Goal: Task Accomplishment & Management: Use online tool/utility

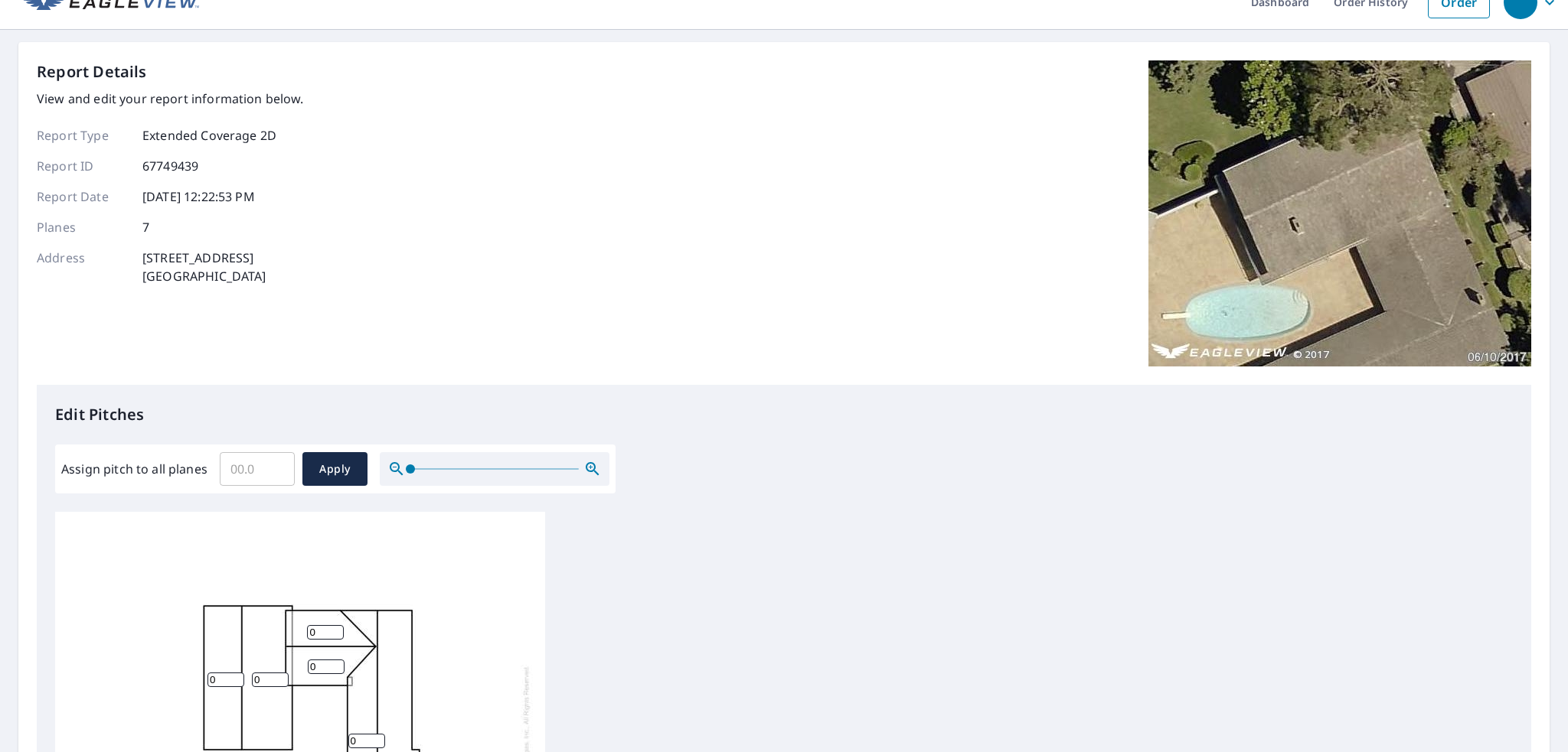
scroll to position [102, 0]
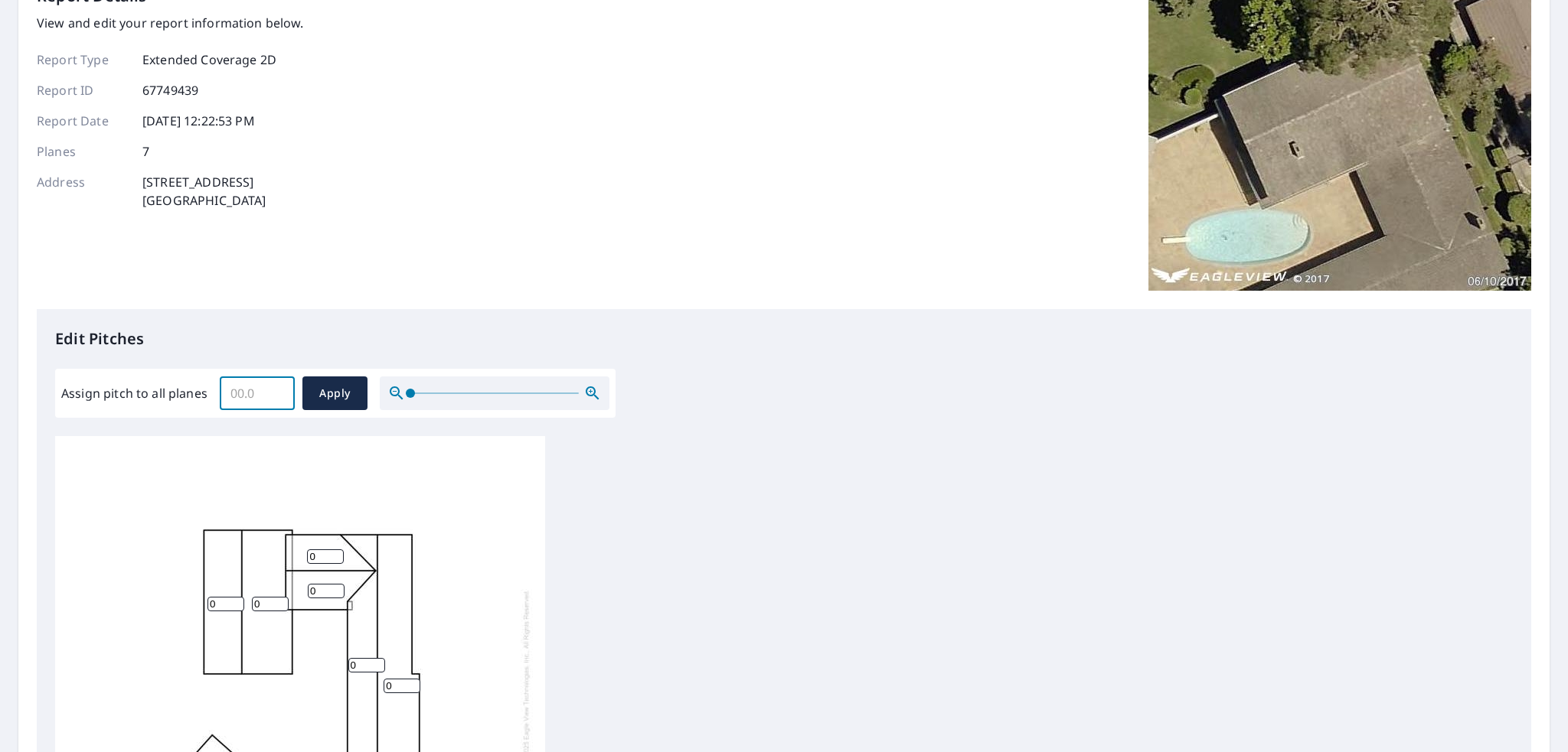
click at [261, 390] on input "Assign pitch to all planes" at bounding box center [257, 393] width 75 height 43
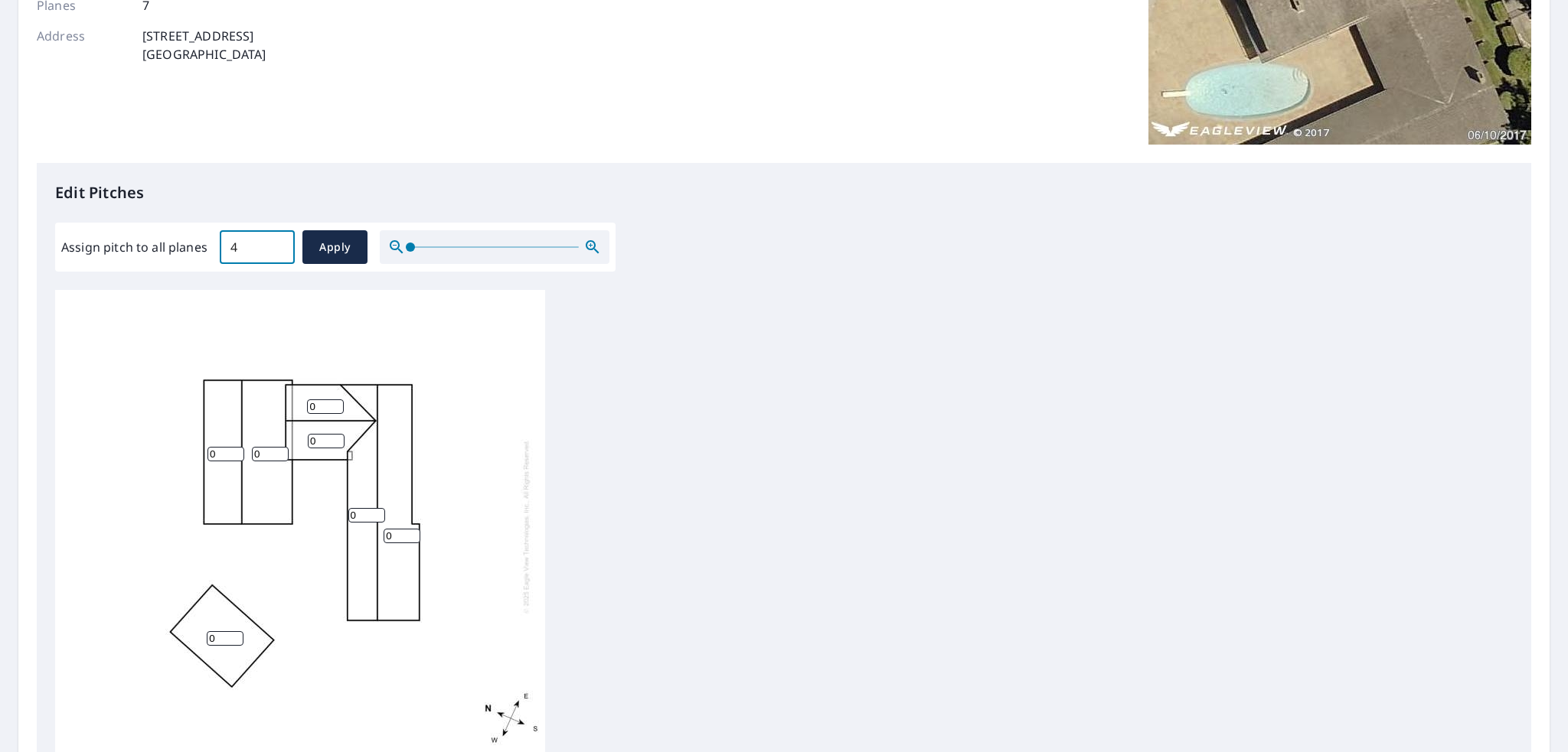
scroll to position [280, 0]
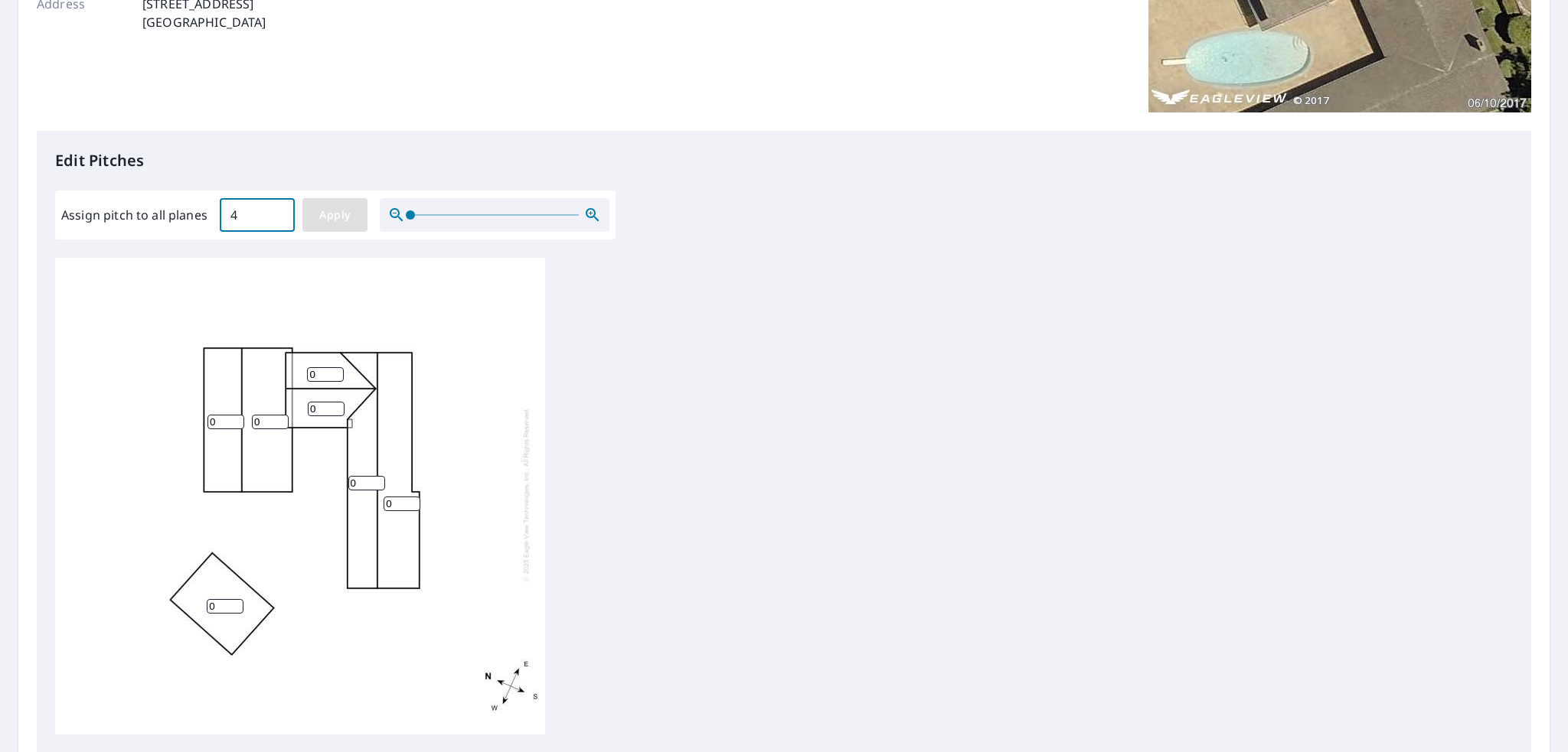
type input "4"
click at [334, 222] on span "Apply" at bounding box center [334, 216] width 40 height 19
type input "4"
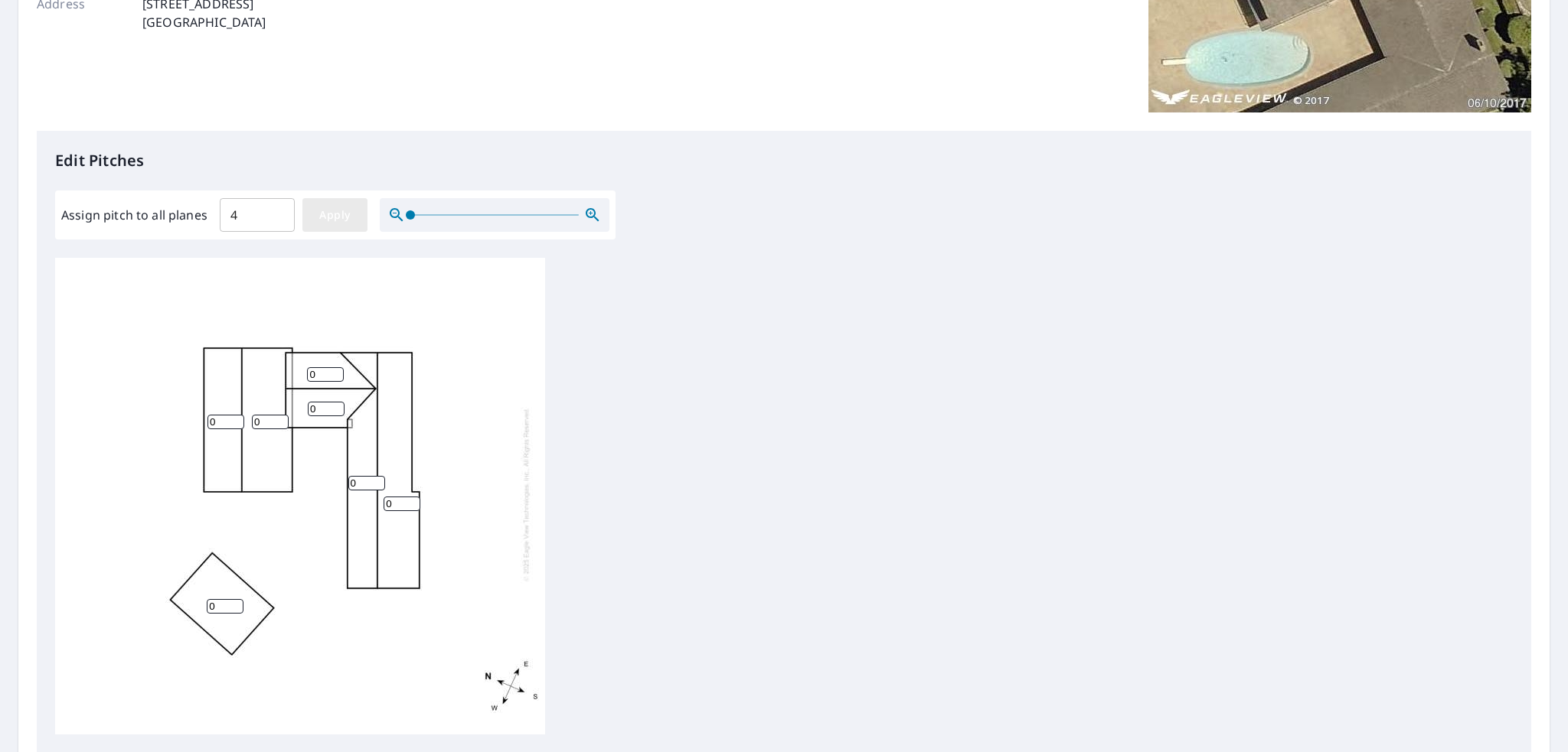
type input "4"
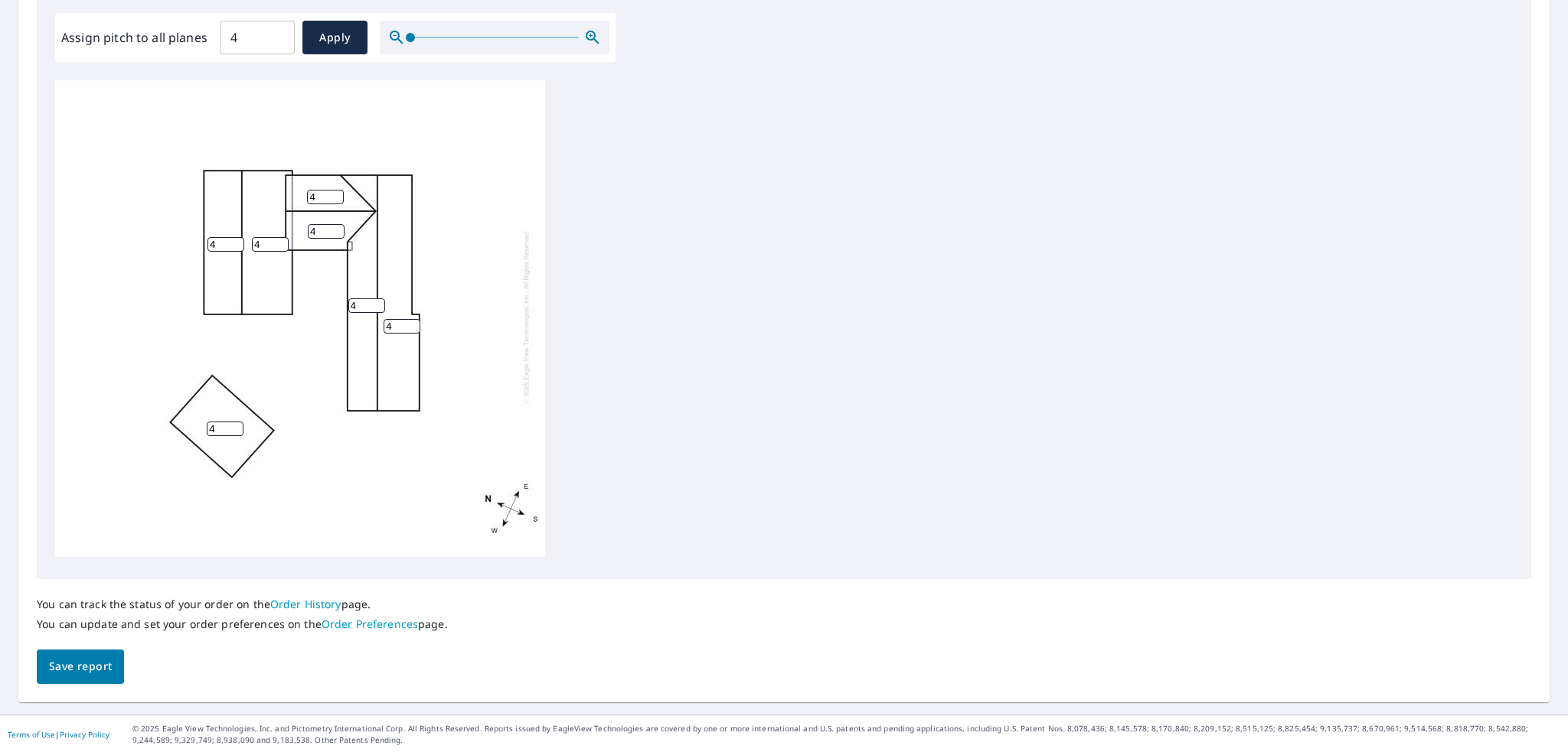
scroll to position [458, 0]
click at [92, 672] on span "Save report" at bounding box center [80, 666] width 62 height 19
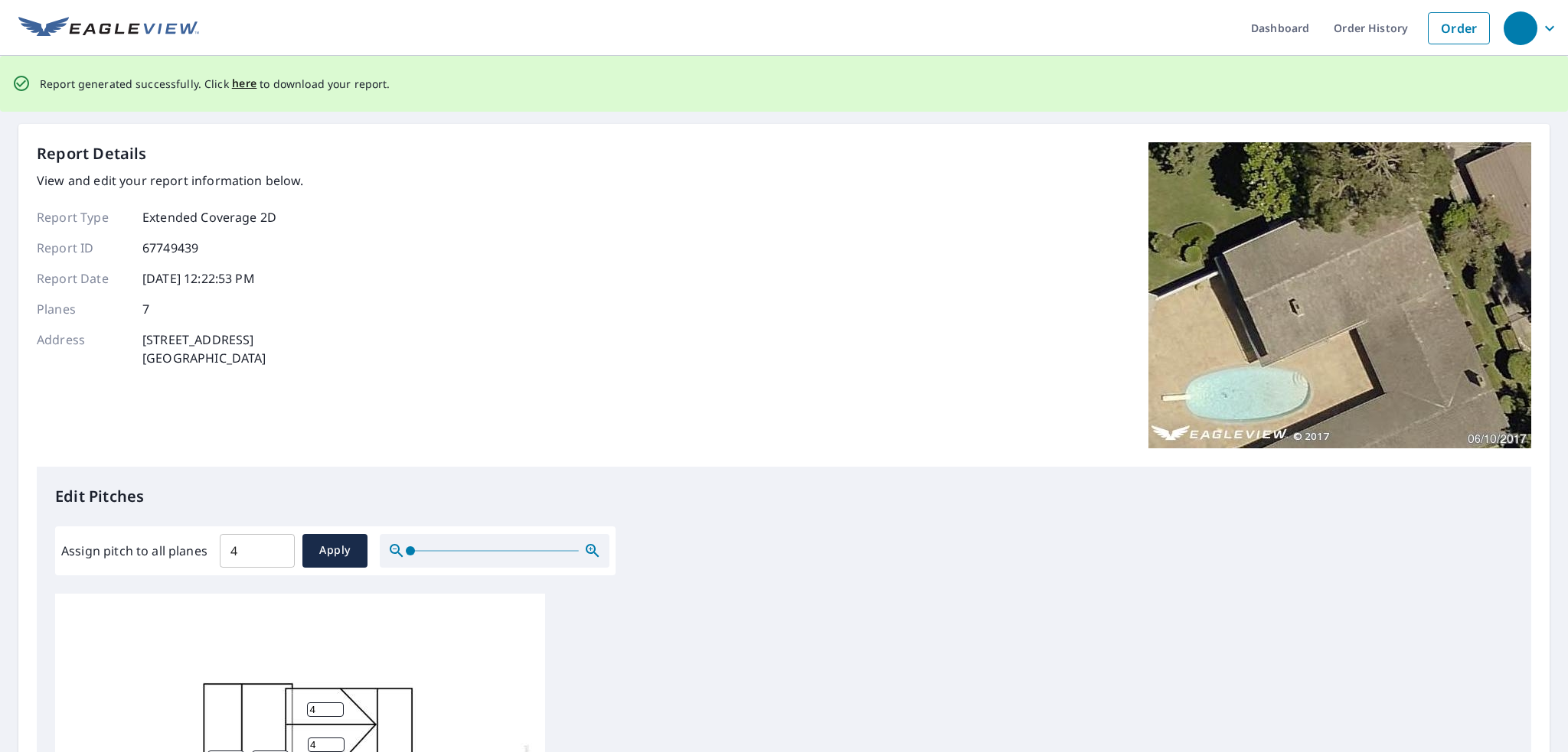
scroll to position [0, 0]
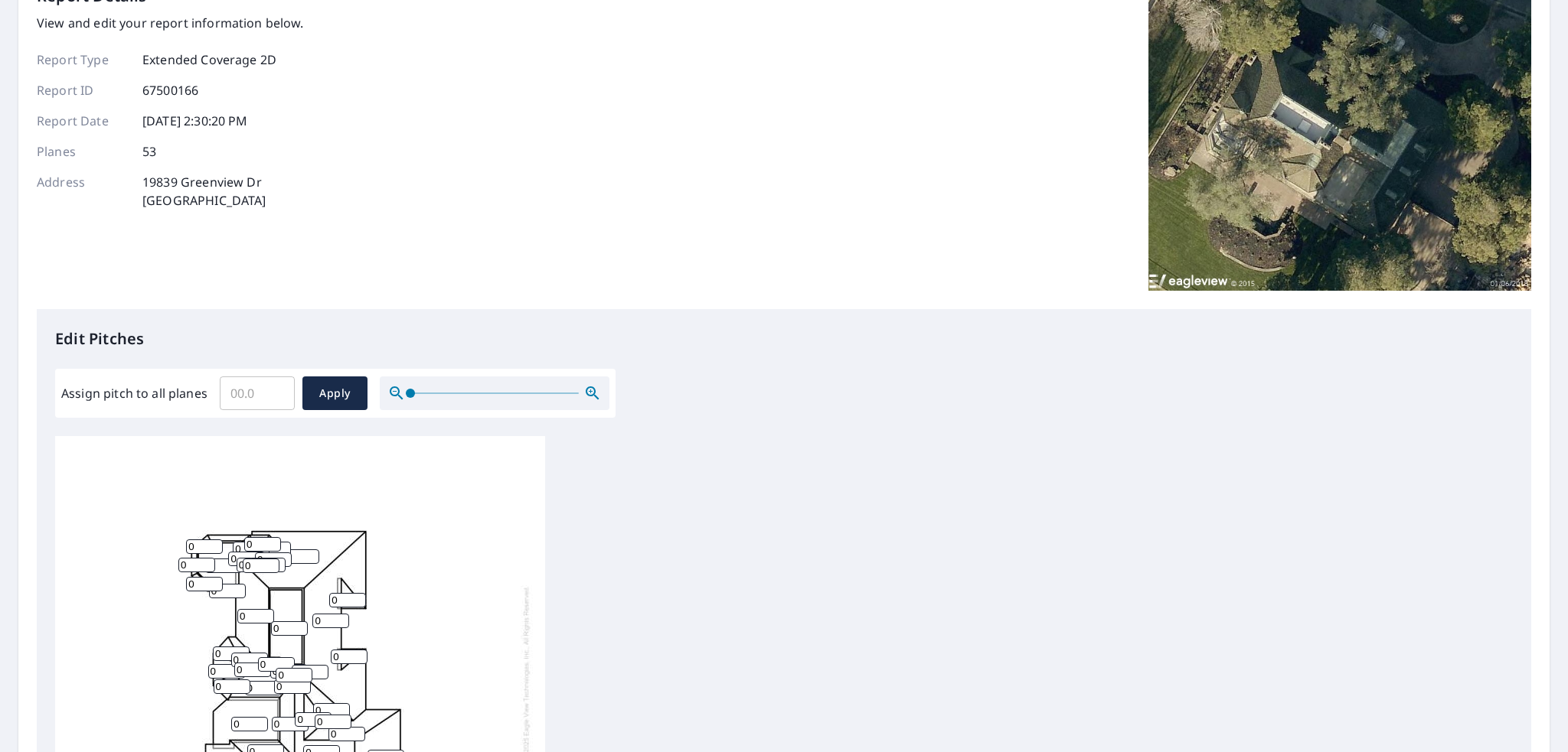
scroll to position [15, 0]
click at [242, 388] on input "Assign pitch to all planes" at bounding box center [257, 393] width 75 height 43
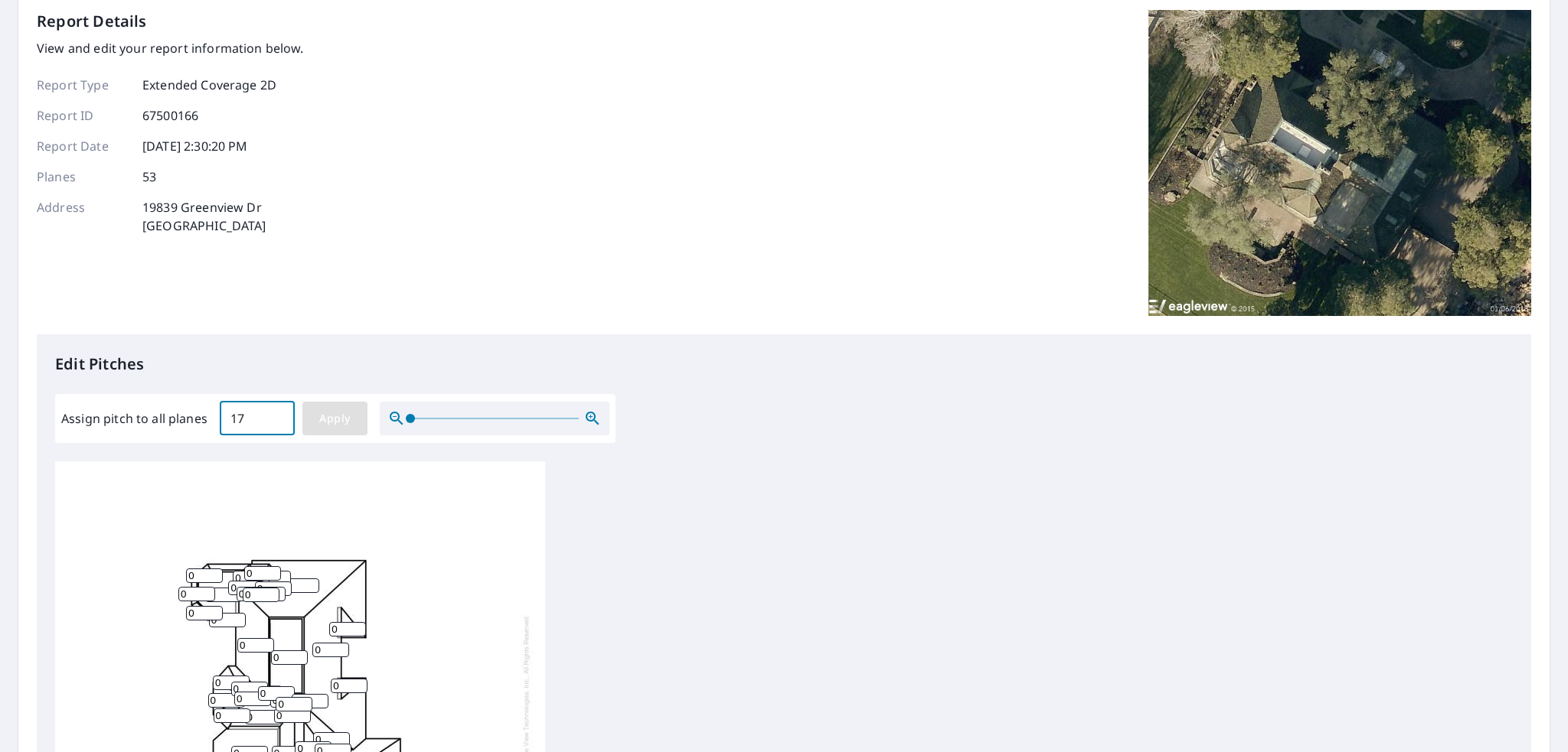
type input "17"
click at [331, 418] on span "Apply" at bounding box center [334, 419] width 40 height 19
type input "17"
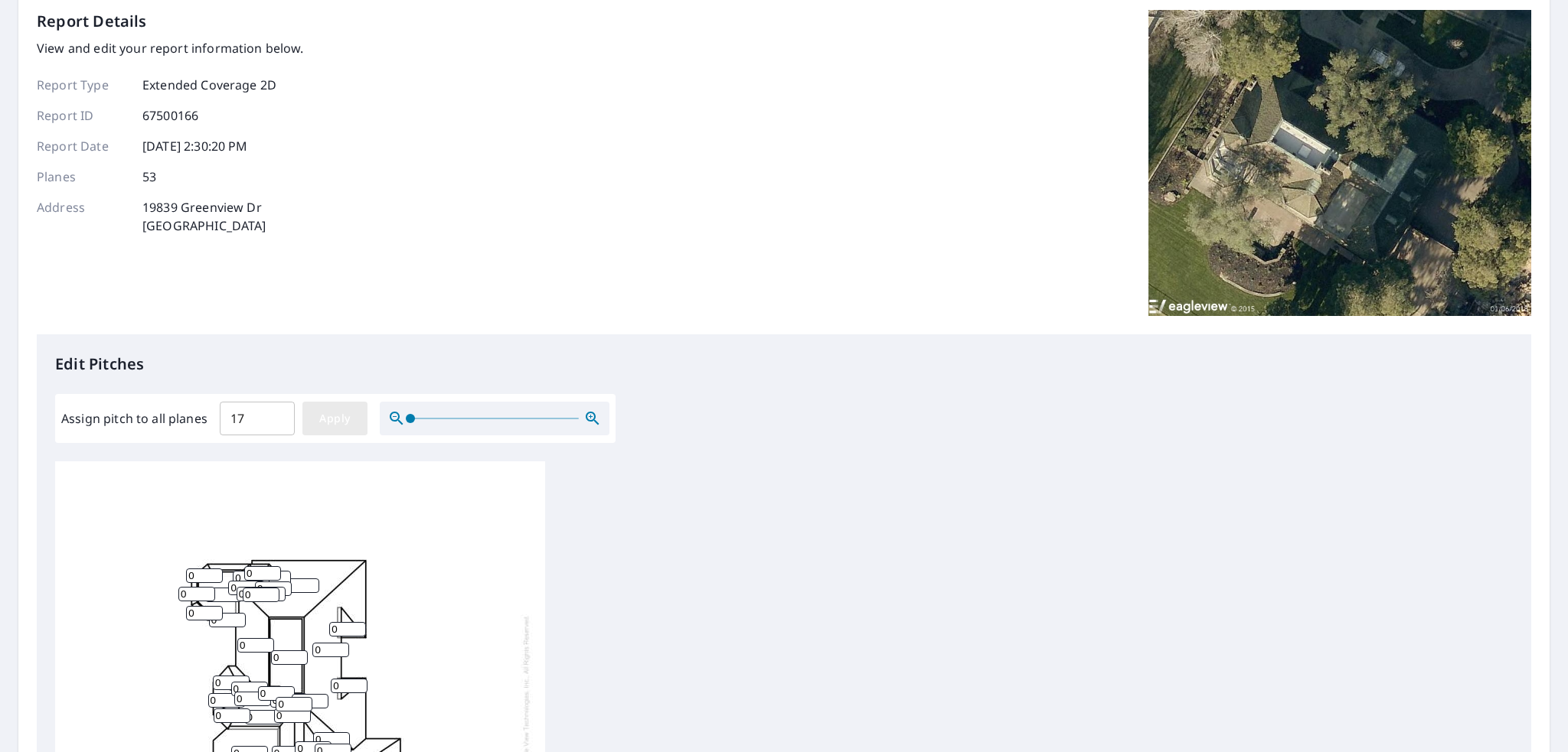
type input "17"
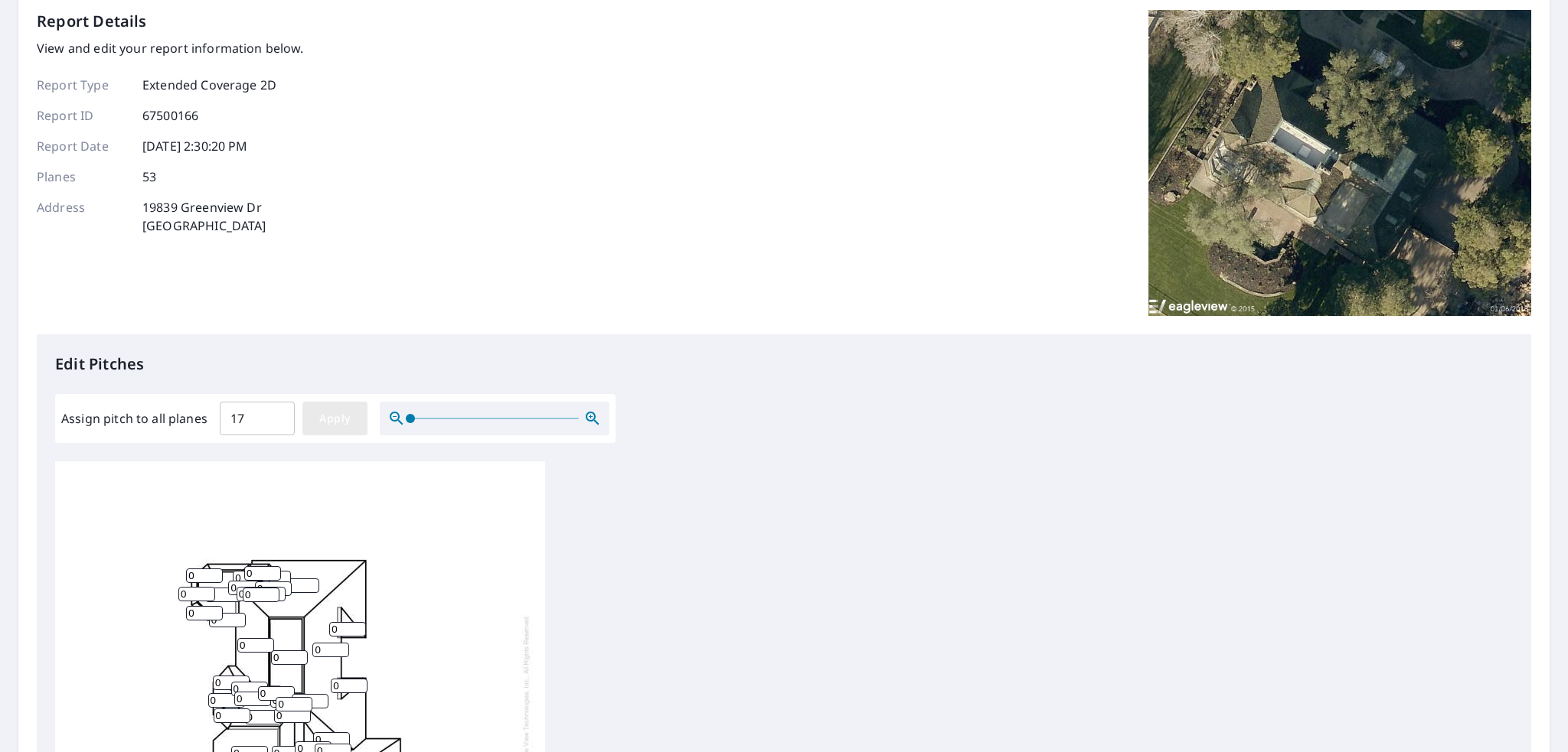
type input "17"
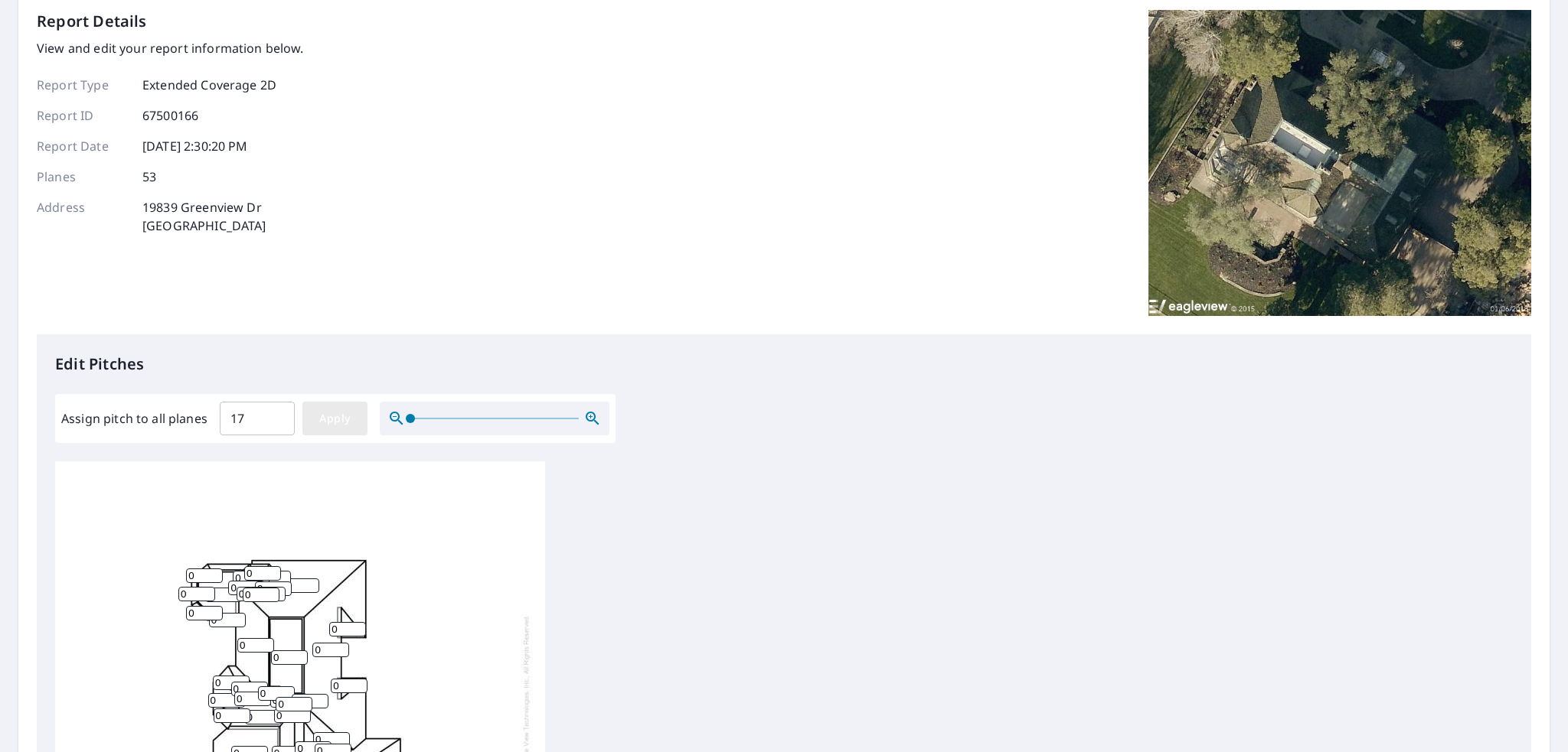
type input "17"
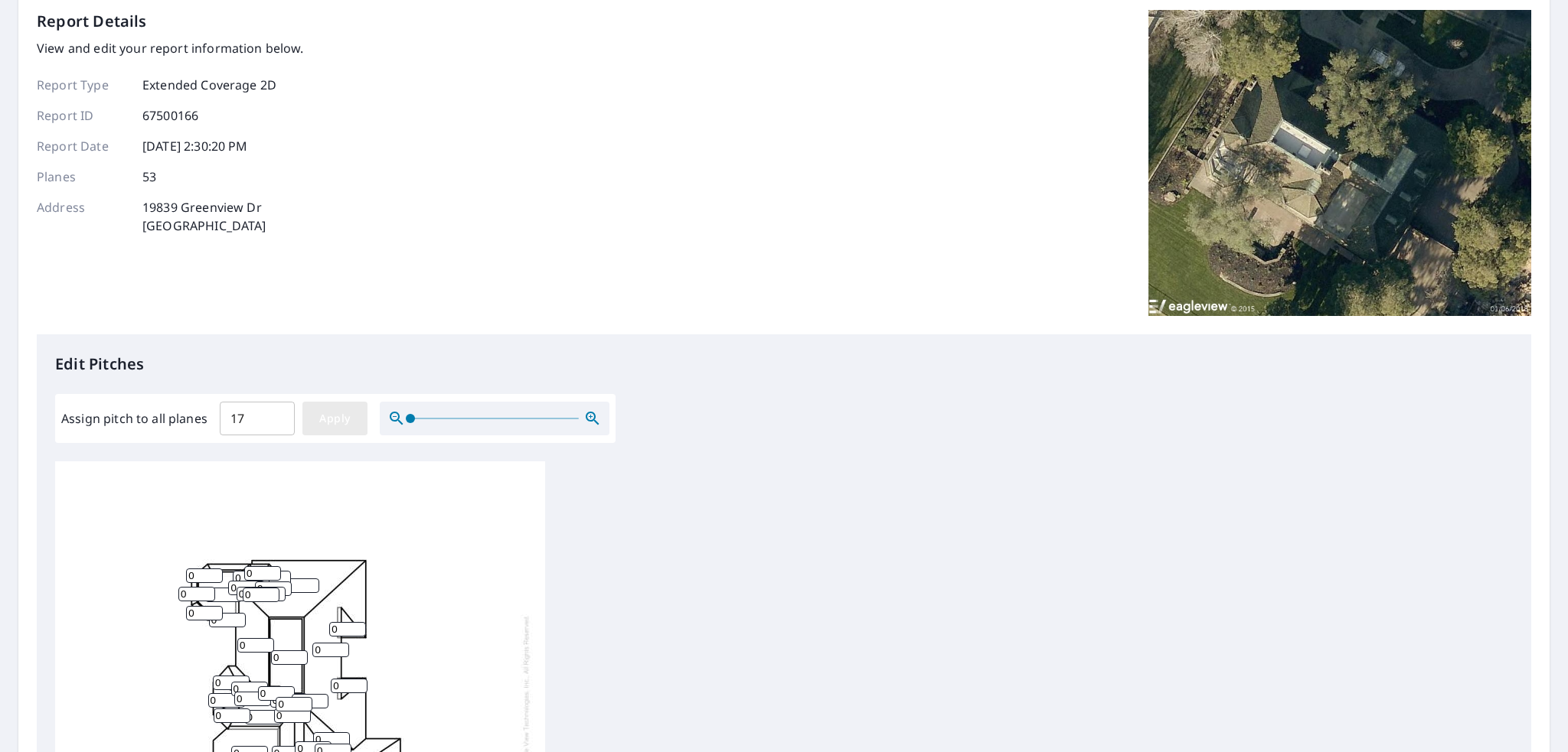
type input "17"
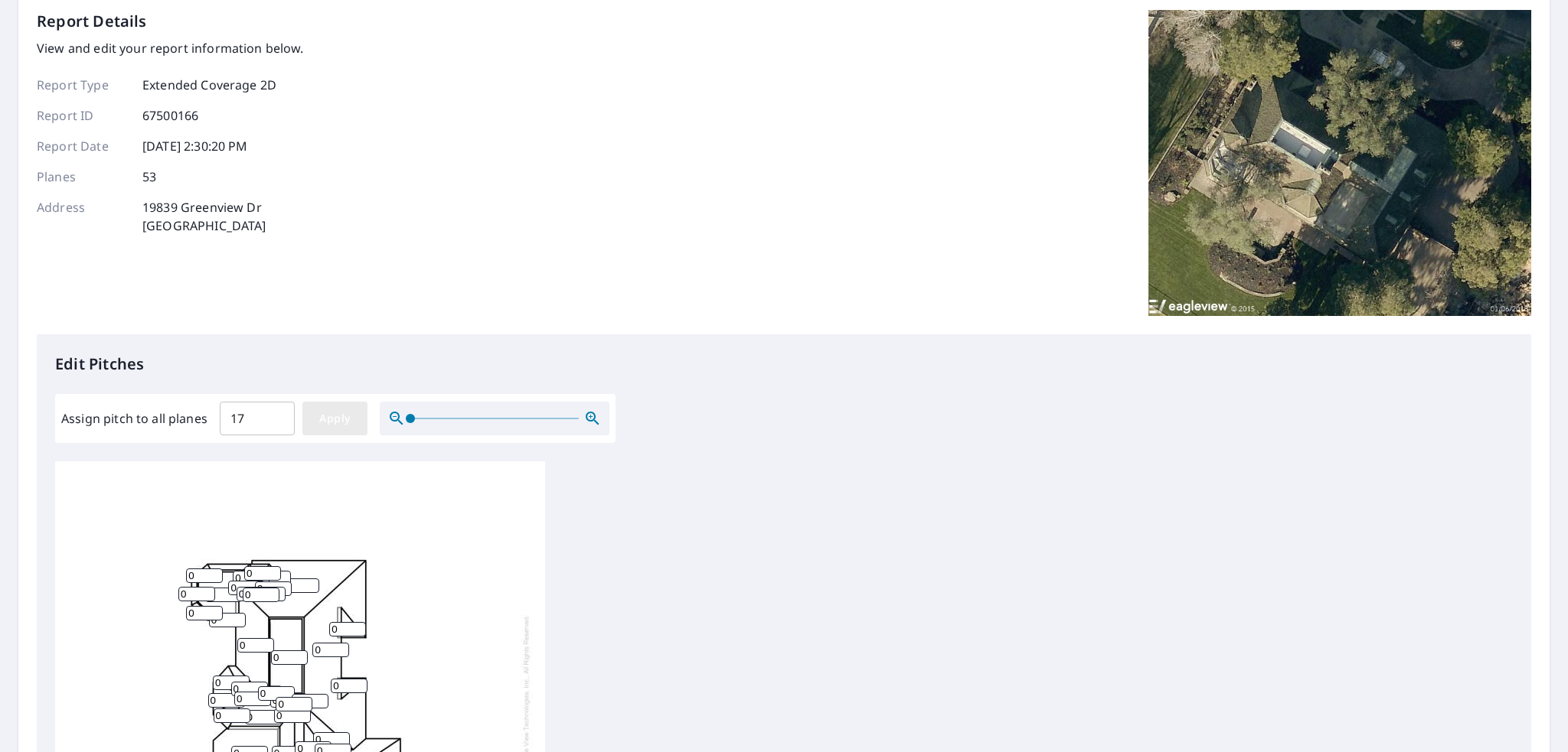
type input "17"
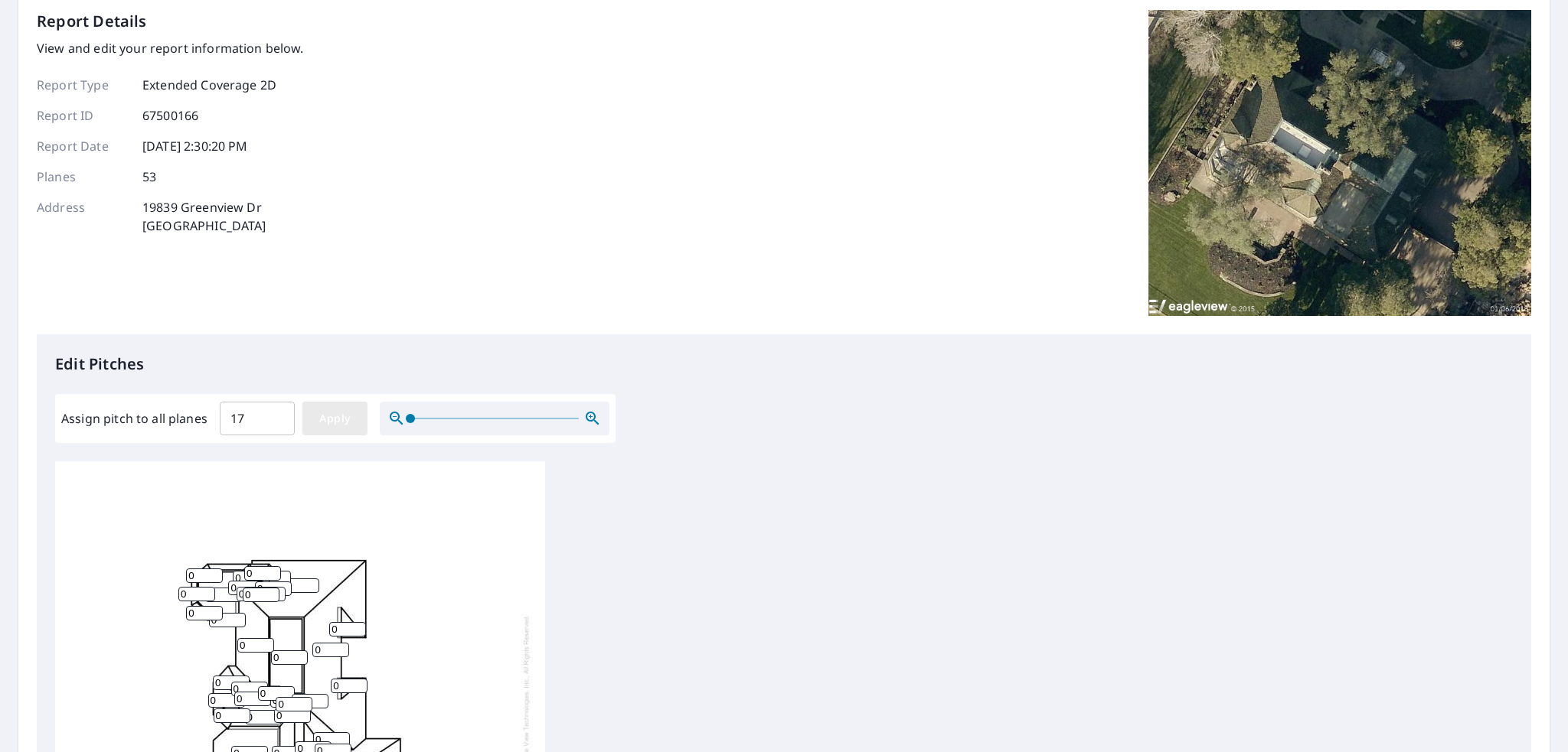
type input "17"
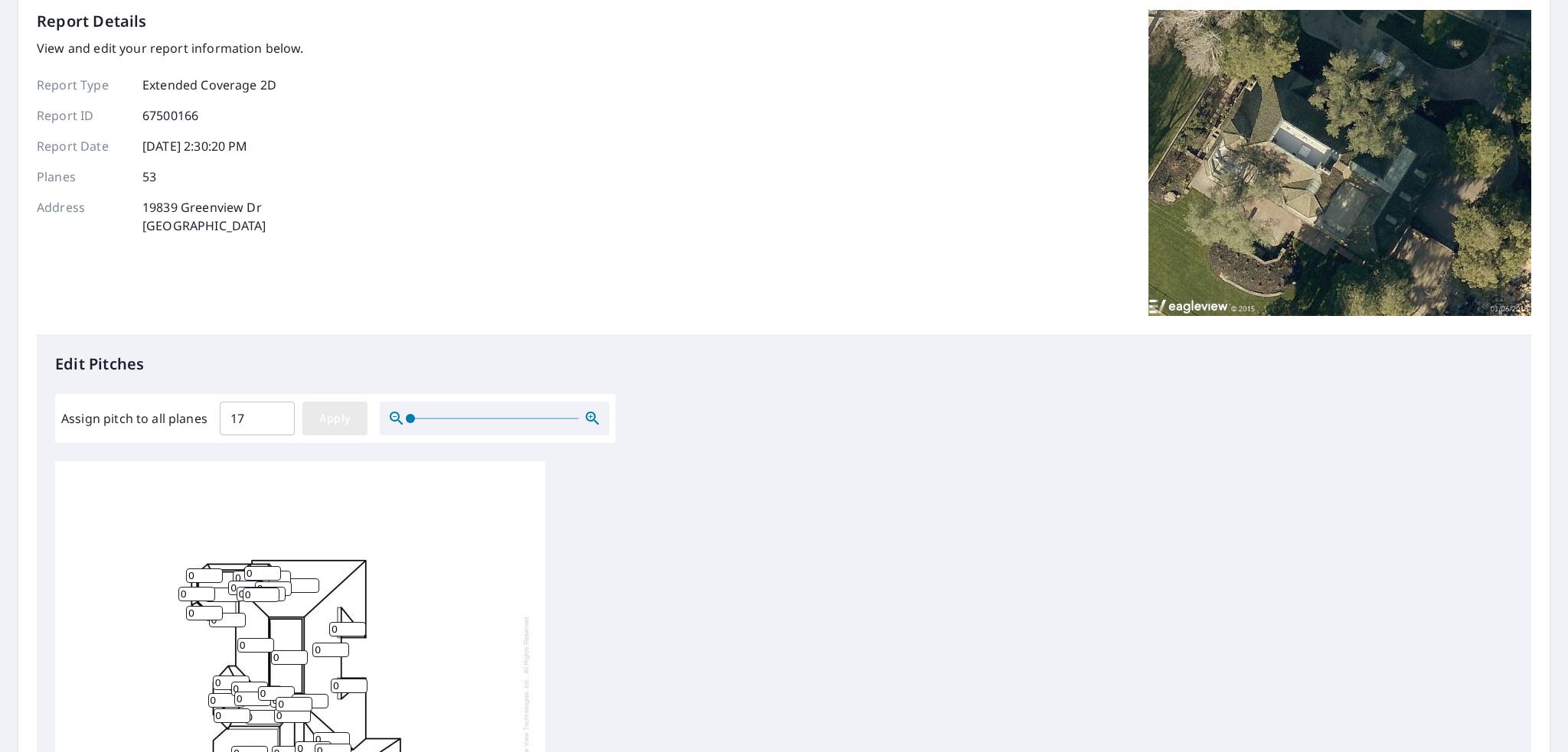
type input "17"
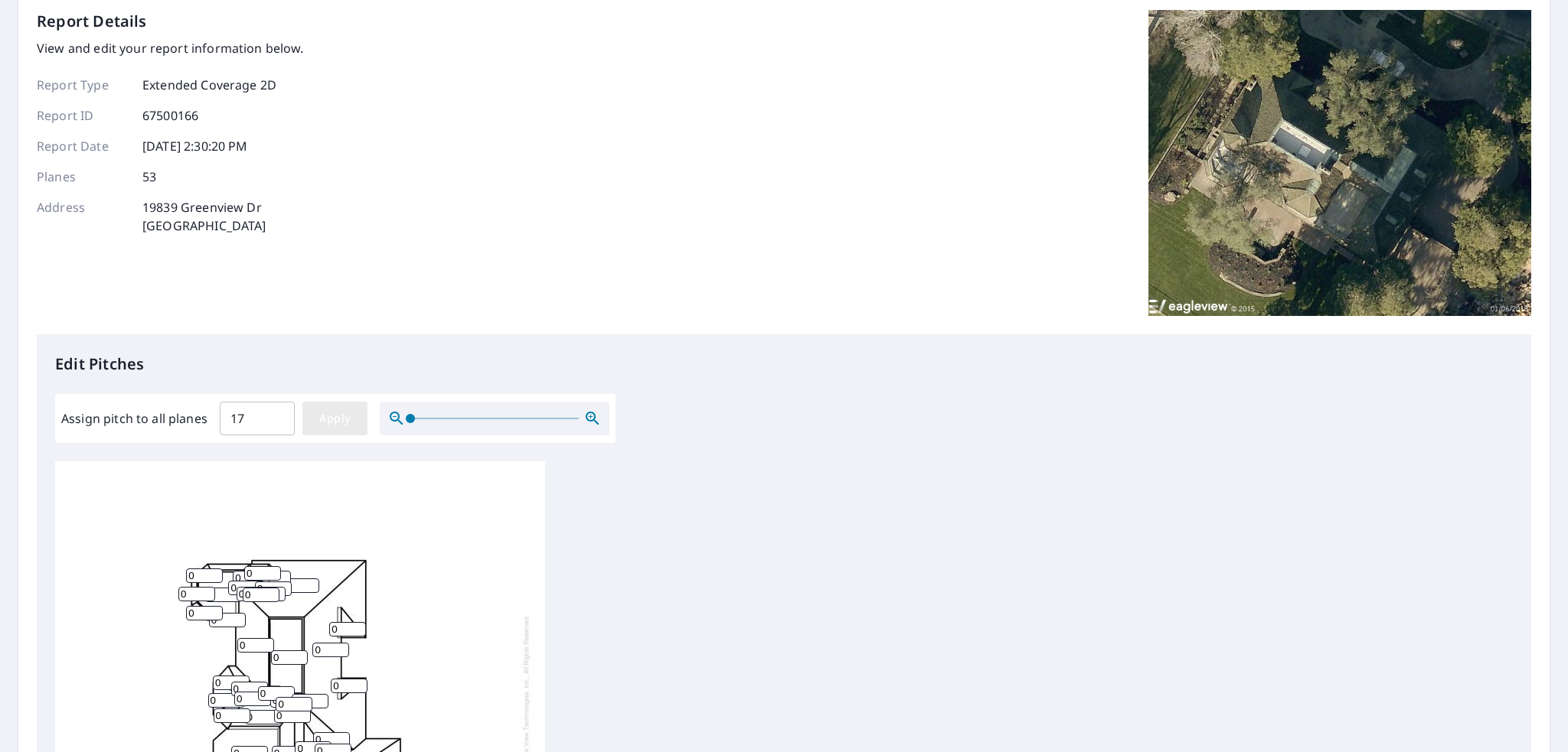
type input "17"
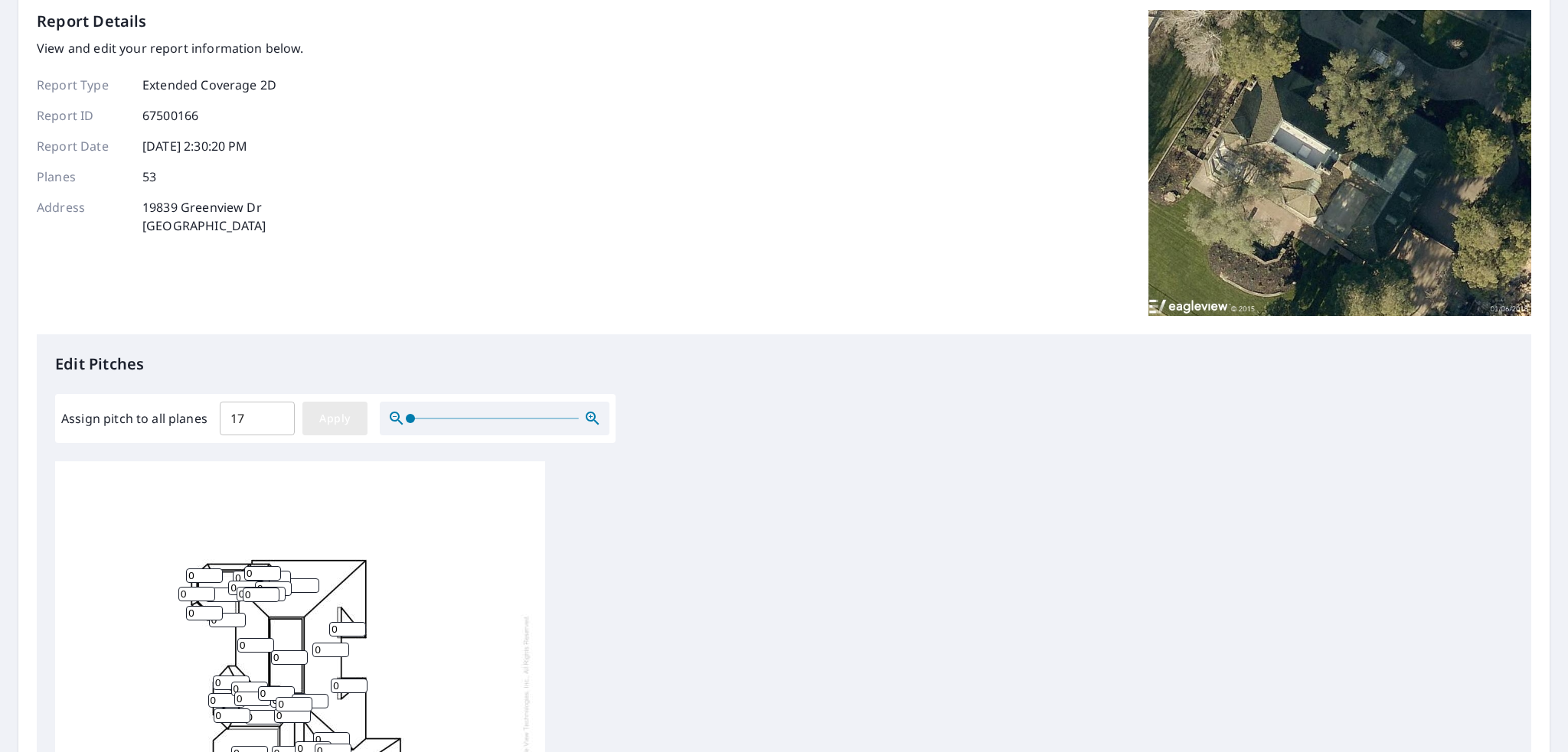
type input "17"
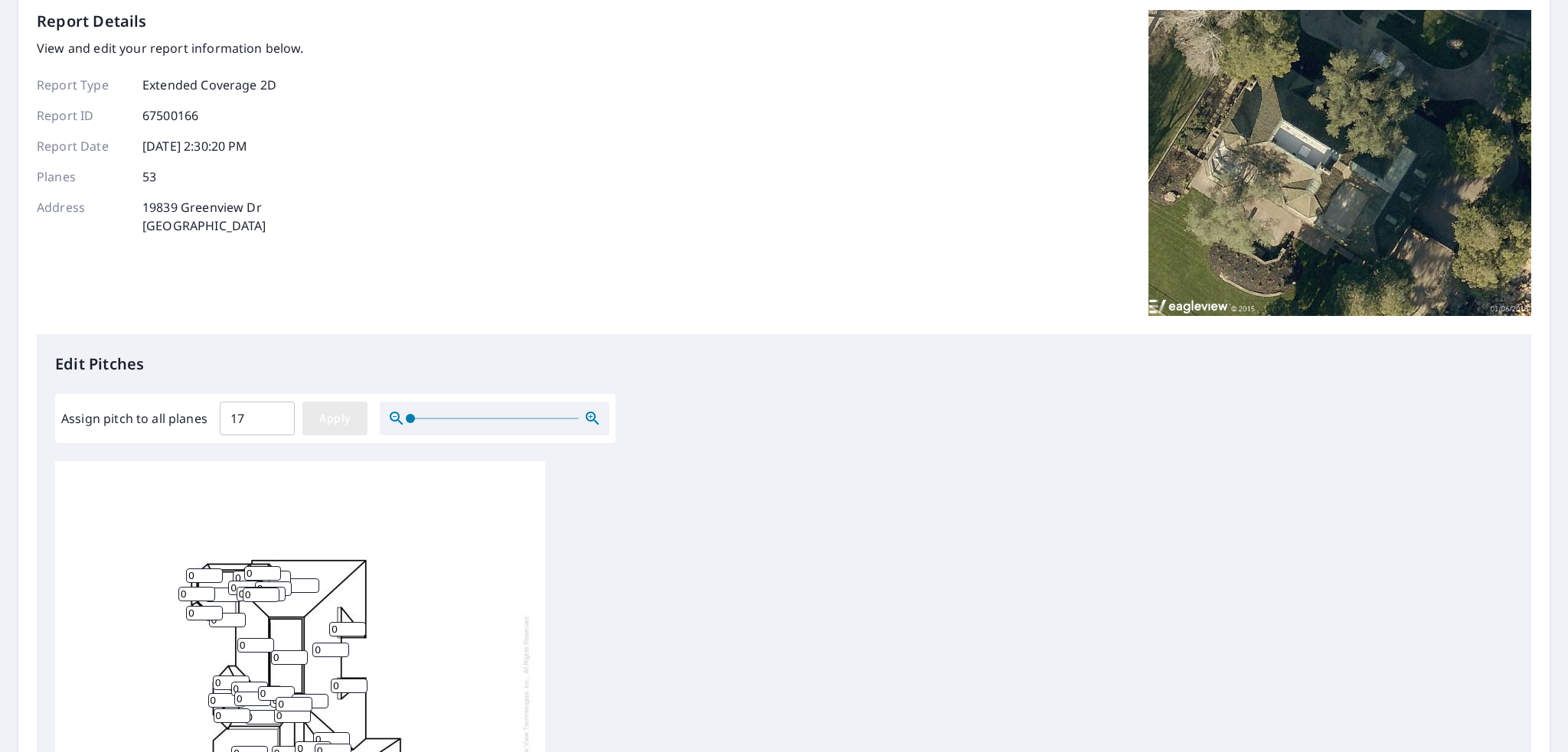
type input "17"
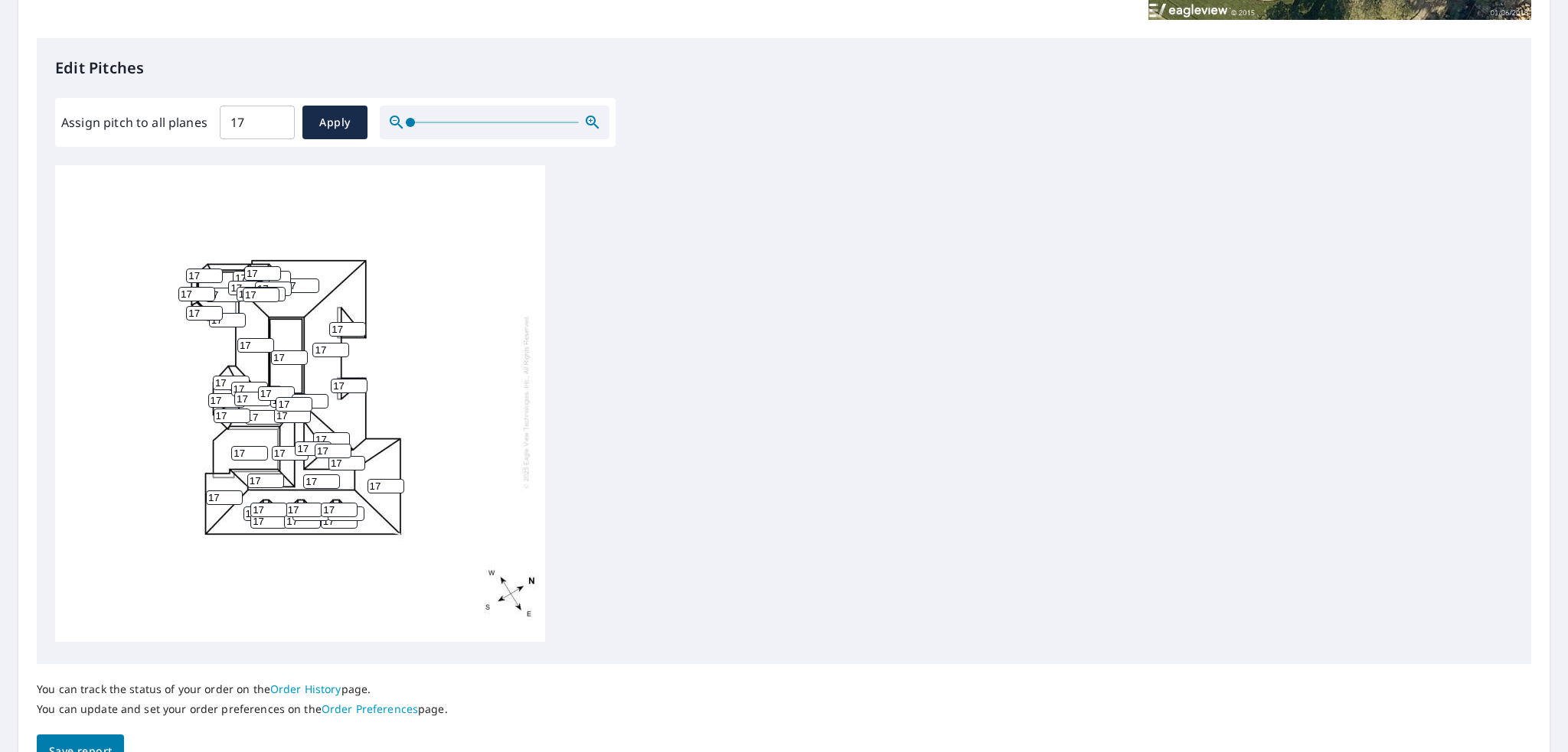
scroll to position [458, 0]
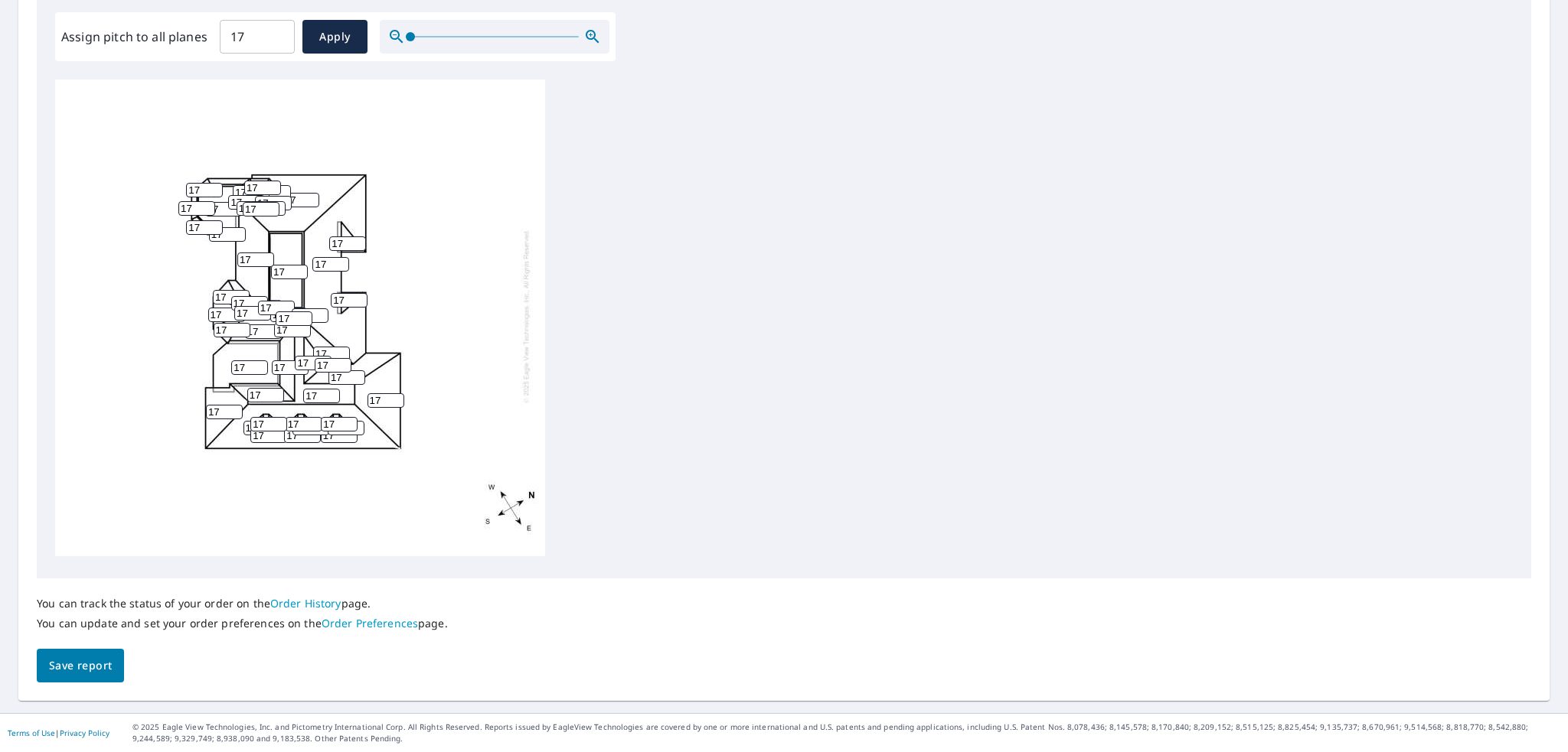
click at [112, 659] on button "Save report" at bounding box center [80, 666] width 87 height 34
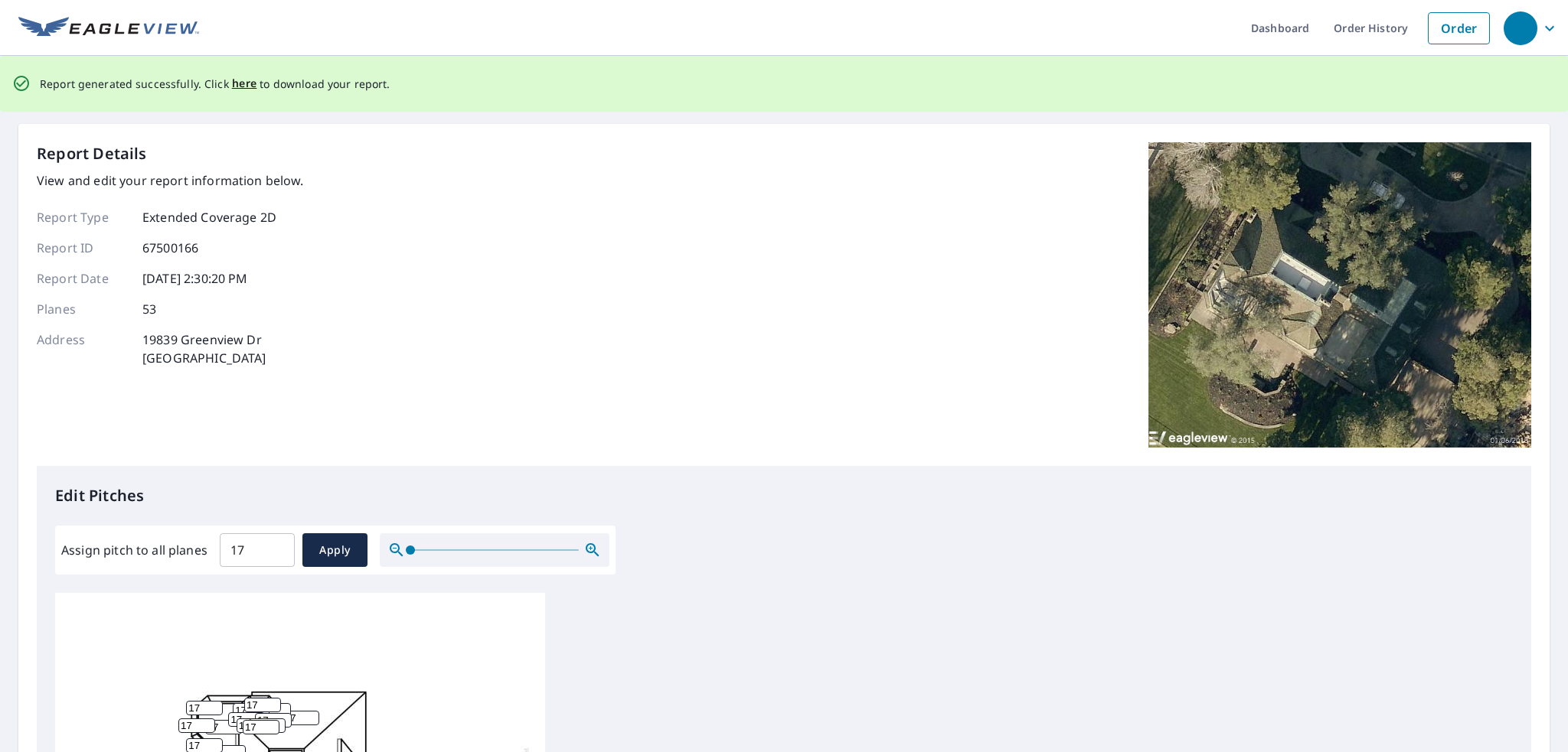
scroll to position [0, 0]
